Goal: Information Seeking & Learning: Learn about a topic

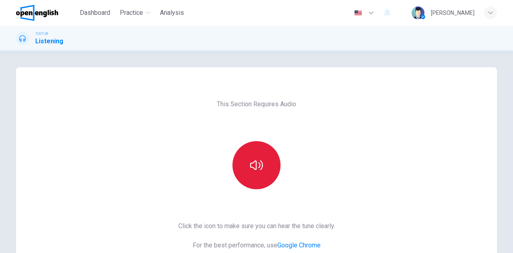
click at [252, 159] on icon "button" at bounding box center [256, 165] width 13 height 13
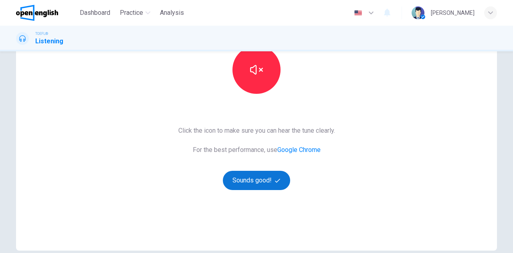
scroll to position [120, 0]
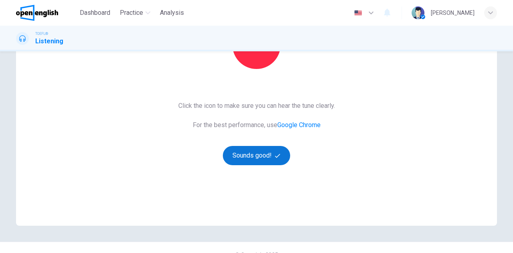
click at [256, 154] on button "Sounds good!" at bounding box center [256, 155] width 67 height 19
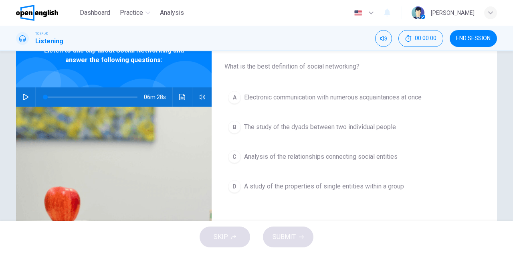
scroll to position [40, 0]
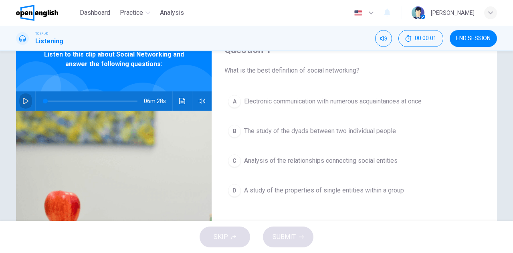
click at [20, 101] on button "button" at bounding box center [25, 100] width 13 height 19
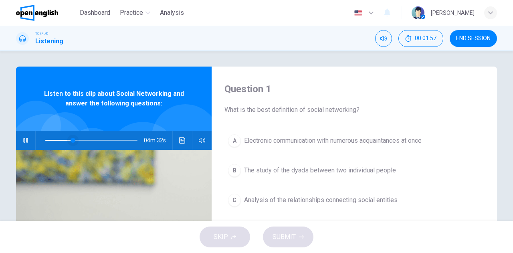
scroll to position [0, 0]
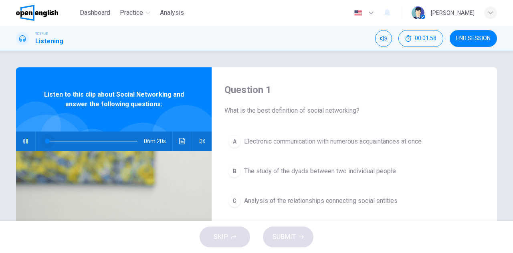
drag, startPoint x: 72, startPoint y: 142, endPoint x: 34, endPoint y: 136, distance: 38.2
click at [36, 136] on div at bounding box center [90, 141] width 108 height 19
click at [23, 141] on icon "button" at bounding box center [26, 141] width 6 height 6
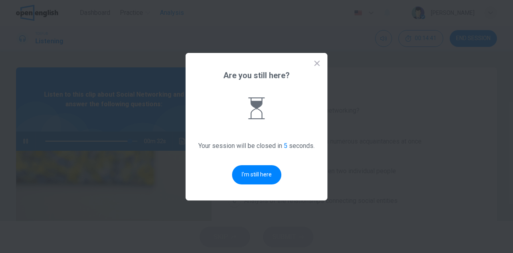
type input "**"
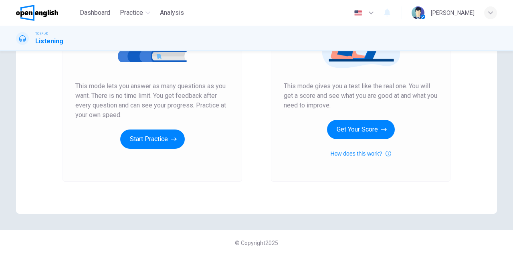
scroll to position [135, 0]
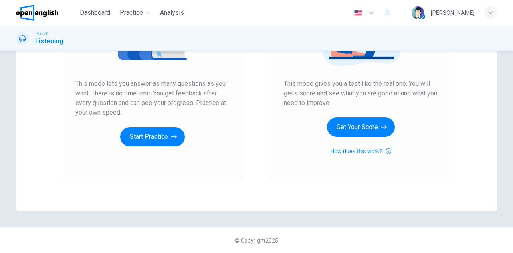
click at [148, 146] on div "Unlimited Practice This mode lets you answer as many questions as you want. The…" at bounding box center [153, 72] width 180 height 215
click at [148, 138] on button "Start Practice" at bounding box center [152, 136] width 65 height 19
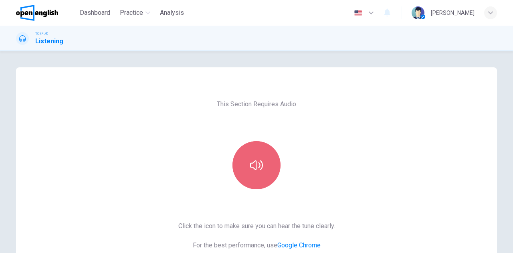
click at [253, 159] on icon "button" at bounding box center [256, 165] width 13 height 13
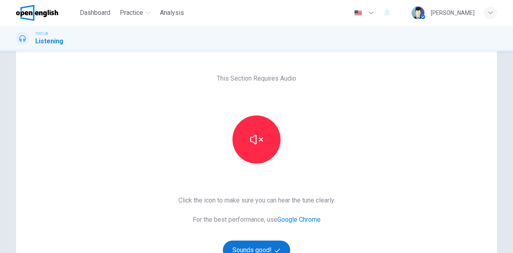
scroll to position [120, 0]
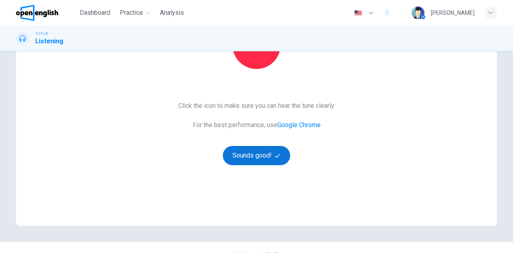
click at [245, 148] on button "Sounds good!" at bounding box center [256, 155] width 67 height 19
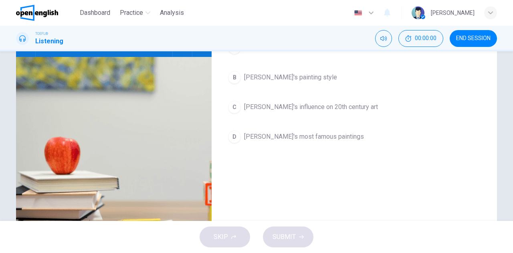
scroll to position [0, 0]
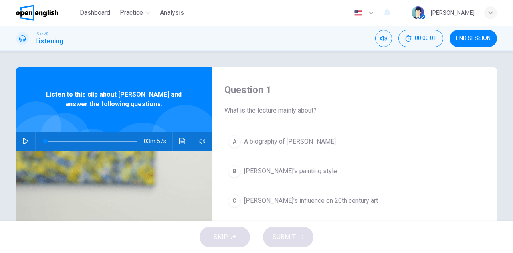
click at [26, 136] on button "button" at bounding box center [25, 141] width 13 height 19
click at [109, 143] on span at bounding box center [110, 141] width 5 height 5
drag, startPoint x: 108, startPoint y: 142, endPoint x: 27, endPoint y: 144, distance: 81.0
click at [28, 144] on div "03m 57s" at bounding box center [114, 141] width 196 height 19
click at [27, 140] on button "button" at bounding box center [25, 141] width 13 height 19
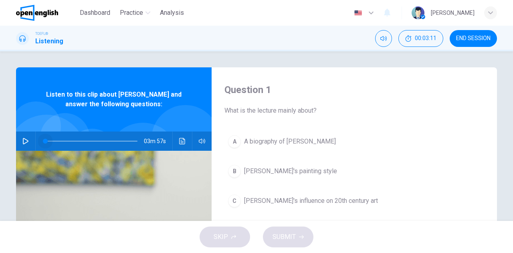
drag, startPoint x: 47, startPoint y: 139, endPoint x: 30, endPoint y: 131, distance: 18.5
click at [30, 132] on div "03m 57s" at bounding box center [114, 141] width 196 height 19
click at [25, 139] on icon "button" at bounding box center [25, 141] width 6 height 6
click at [20, 144] on button "button" at bounding box center [25, 141] width 13 height 19
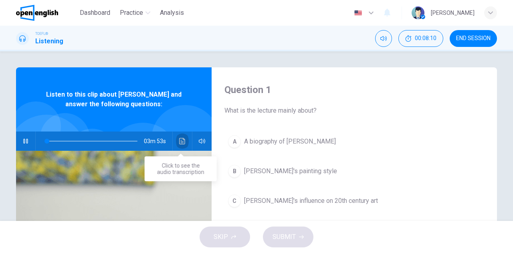
click at [179, 148] on button "Click to see the audio transcription" at bounding box center [182, 141] width 13 height 19
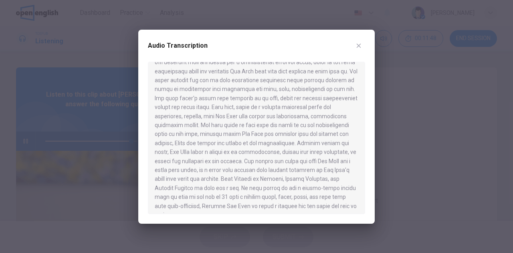
scroll to position [238, 0]
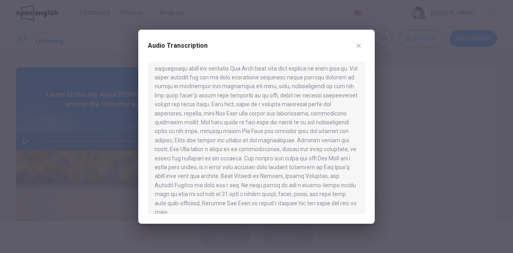
click at [22, 139] on div at bounding box center [256, 126] width 513 height 253
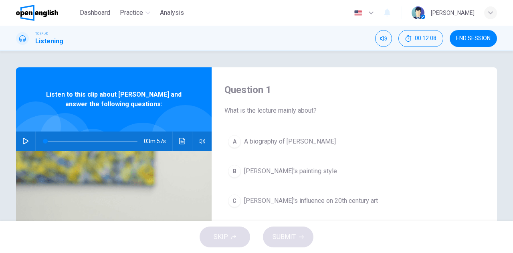
click at [22, 139] on icon "button" at bounding box center [25, 141] width 6 height 6
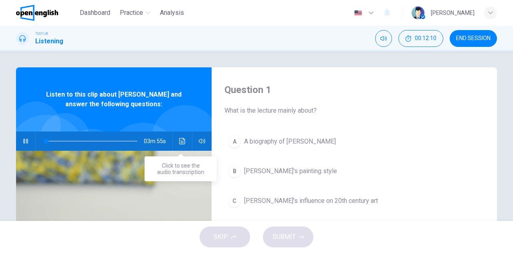
click at [179, 143] on icon "Click to see the audio transcription" at bounding box center [182, 141] width 6 height 6
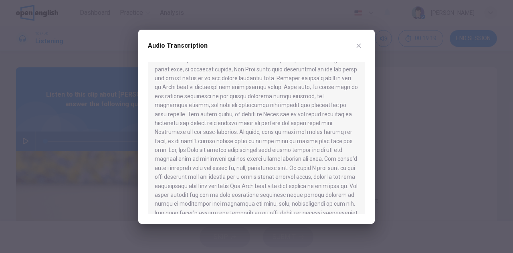
scroll to position [121, 0]
click at [272, 66] on div at bounding box center [256, 138] width 217 height 152
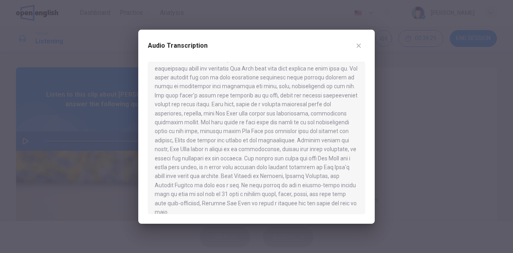
click at [371, 160] on div "Audio Transcription" at bounding box center [256, 127] width 237 height 194
click at [442, 121] on div at bounding box center [256, 126] width 513 height 253
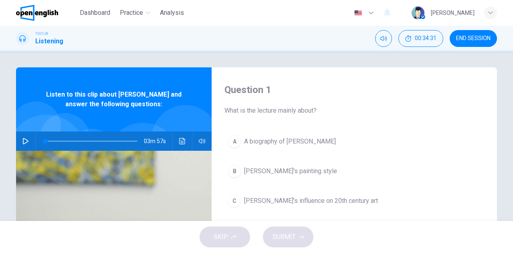
click at [19, 139] on button "button" at bounding box center [25, 141] width 13 height 19
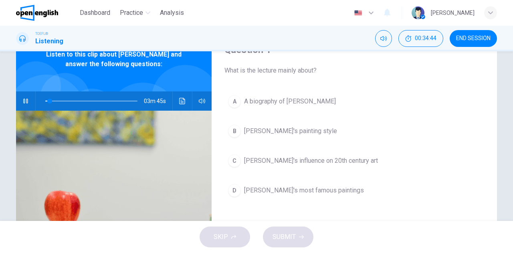
click at [235, 101] on div "A" at bounding box center [234, 101] width 13 height 13
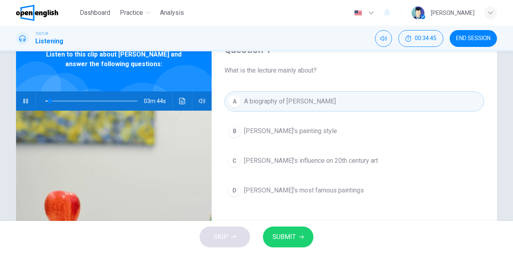
click at [290, 233] on span "SUBMIT" at bounding box center [284, 236] width 23 height 11
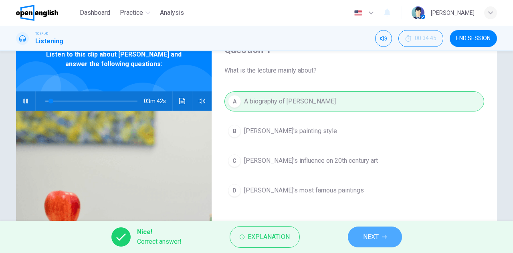
click at [366, 237] on span "NEXT" at bounding box center [371, 236] width 16 height 11
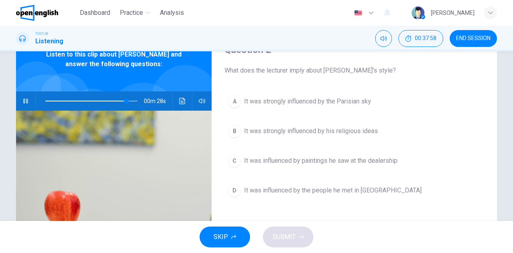
click at [75, 99] on span at bounding box center [91, 100] width 92 height 11
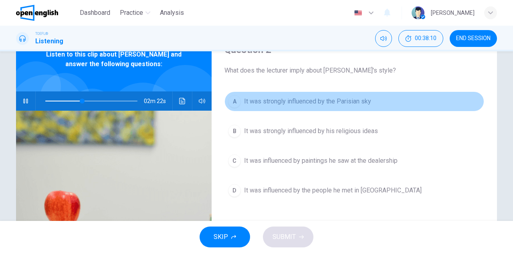
click at [282, 99] on span "It was strongly influenced by the Parisian sky" at bounding box center [307, 102] width 127 height 10
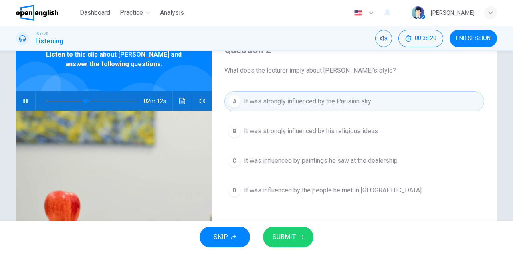
click at [285, 237] on span "SUBMIT" at bounding box center [284, 236] width 23 height 11
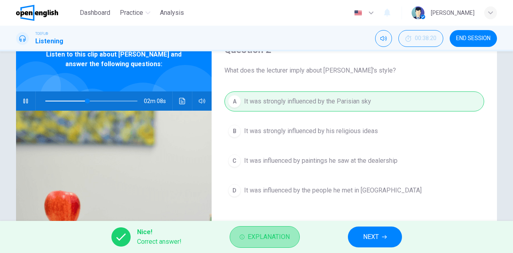
click at [288, 240] on span "Explanation" at bounding box center [269, 236] width 42 height 11
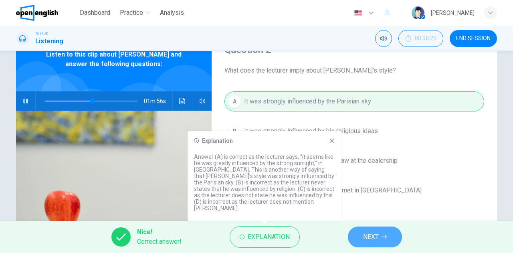
click at [383, 229] on button "NEXT" at bounding box center [375, 237] width 54 height 21
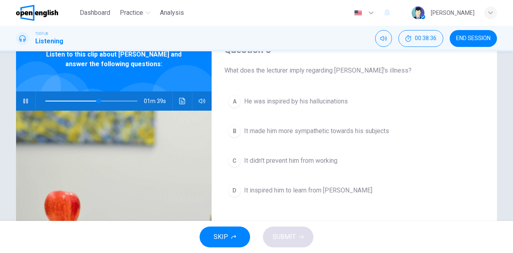
click at [301, 103] on span "He was inspired by his hallucinations" at bounding box center [296, 102] width 104 height 10
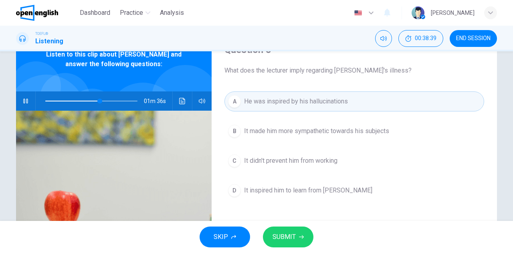
click at [290, 233] on span "SUBMIT" at bounding box center [284, 236] width 23 height 11
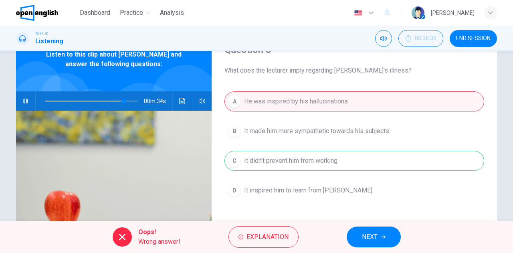
click at [102, 98] on span at bounding box center [91, 100] width 92 height 11
click at [381, 236] on button "NEXT" at bounding box center [374, 237] width 54 height 21
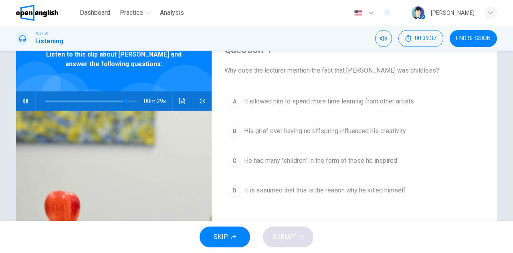
type input "**"
click at [30, 98] on button "button" at bounding box center [25, 100] width 13 height 19
click at [114, 99] on span at bounding box center [91, 100] width 92 height 11
click at [102, 100] on span at bounding box center [91, 100] width 92 height 11
click at [248, 159] on span "He had many "children" in the form of those he inspired" at bounding box center [320, 161] width 153 height 10
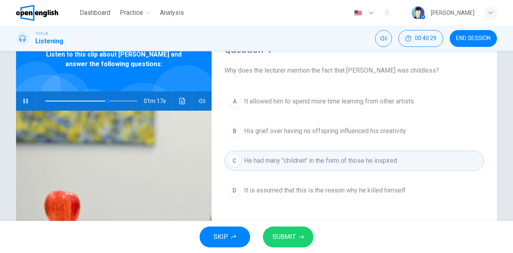
click at [289, 228] on button "SUBMIT" at bounding box center [288, 237] width 51 height 21
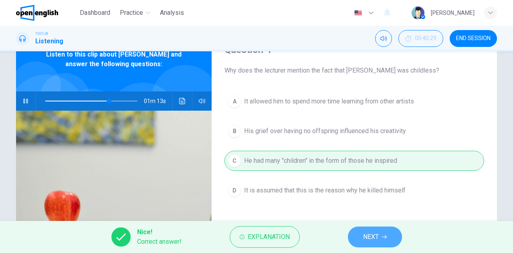
click at [371, 237] on span "NEXT" at bounding box center [371, 236] width 16 height 11
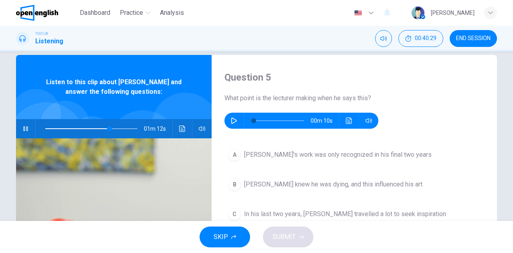
scroll to position [0, 0]
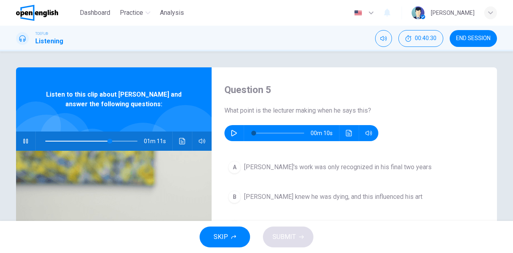
click at [24, 139] on icon "button" at bounding box center [25, 141] width 6 height 6
type input "**"
click at [228, 131] on button "button" at bounding box center [234, 133] width 13 height 16
drag, startPoint x: 275, startPoint y: 133, endPoint x: 226, endPoint y: 133, distance: 48.9
click at [226, 133] on div "00m 06s" at bounding box center [302, 133] width 154 height 16
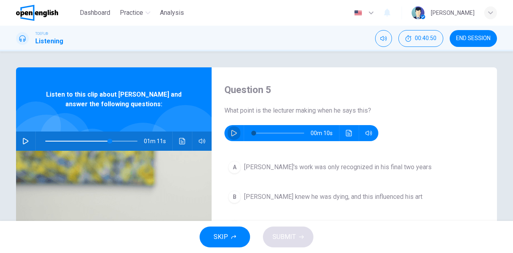
click at [236, 136] on button "button" at bounding box center [234, 133] width 13 height 16
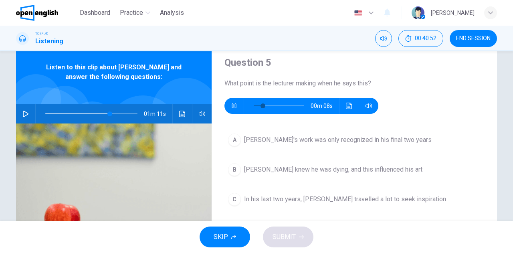
scroll to position [40, 0]
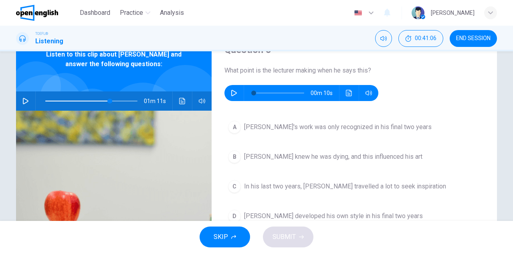
click at [234, 93] on icon "button" at bounding box center [234, 93] width 6 height 6
click at [346, 96] on icon "Click to see the audio transcription" at bounding box center [349, 93] width 6 height 6
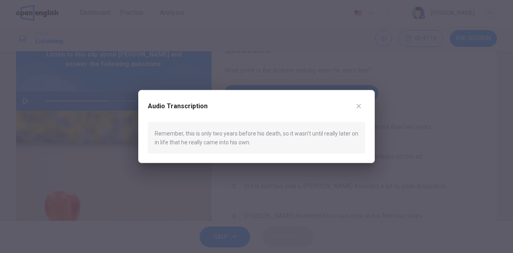
type input "*"
click at [355, 107] on button "button" at bounding box center [358, 105] width 13 height 13
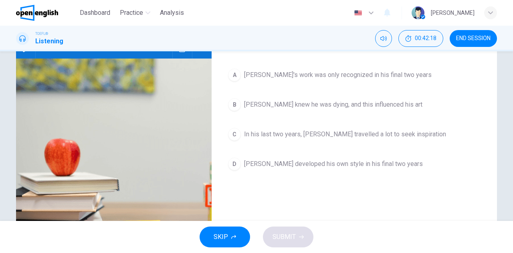
scroll to position [80, 0]
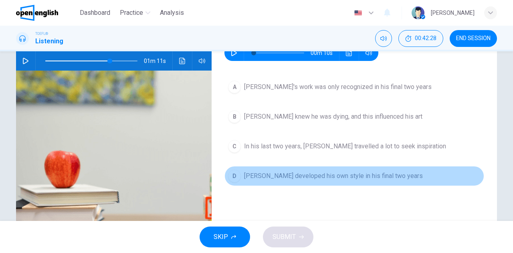
click at [279, 174] on span "[PERSON_NAME] developed his own style in his final two years" at bounding box center [333, 176] width 179 height 10
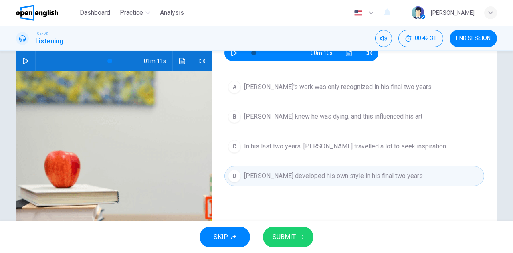
click at [280, 234] on span "SUBMIT" at bounding box center [284, 236] width 23 height 11
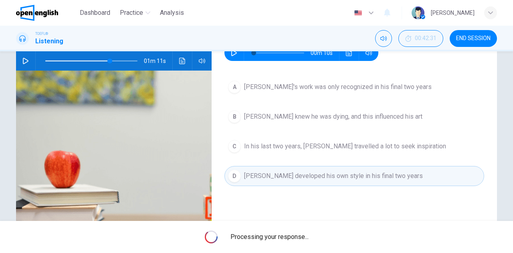
type input "**"
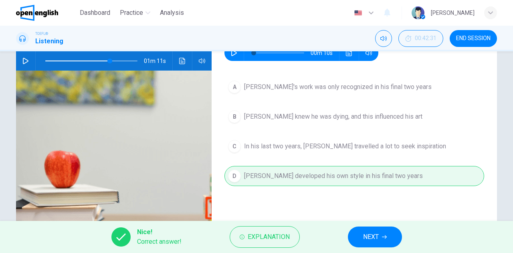
click at [382, 235] on button "NEXT" at bounding box center [375, 237] width 54 height 21
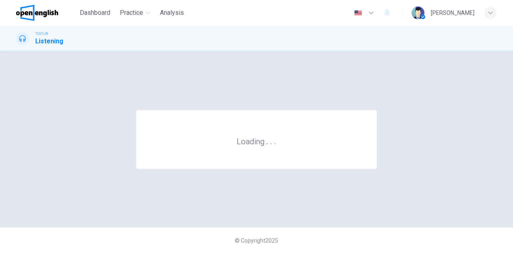
scroll to position [0, 0]
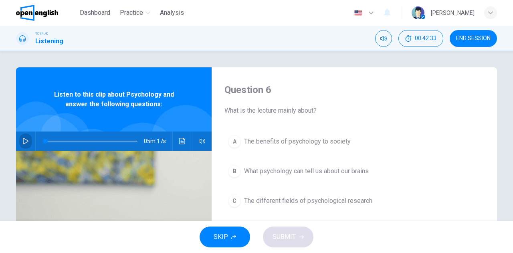
click at [25, 140] on icon "button" at bounding box center [25, 141] width 6 height 6
click at [22, 142] on icon "button" at bounding box center [25, 141] width 6 height 6
type input "*"
